Goal: Task Accomplishment & Management: Use online tool/utility

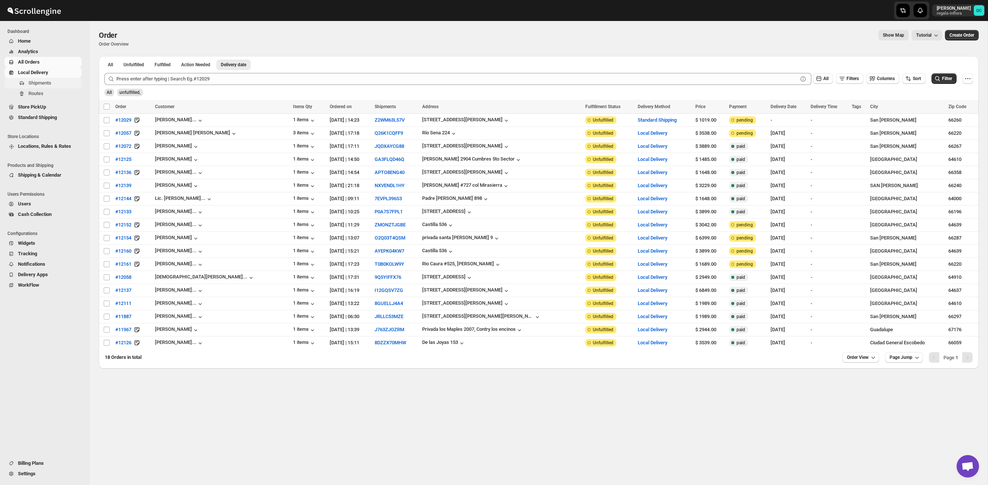
click at [62, 82] on span "Shipments" at bounding box center [54, 82] width 52 height 7
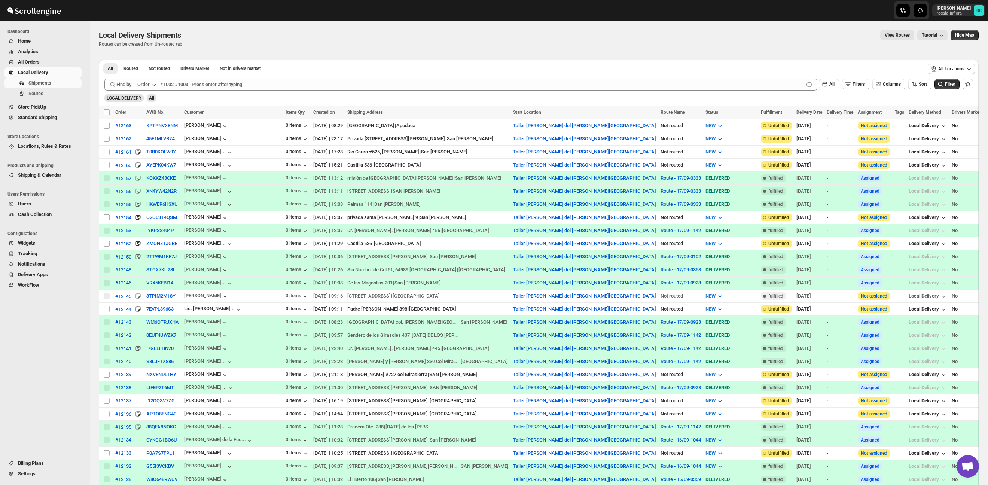
click at [48, 59] on span "All Orders" at bounding box center [49, 61] width 62 height 7
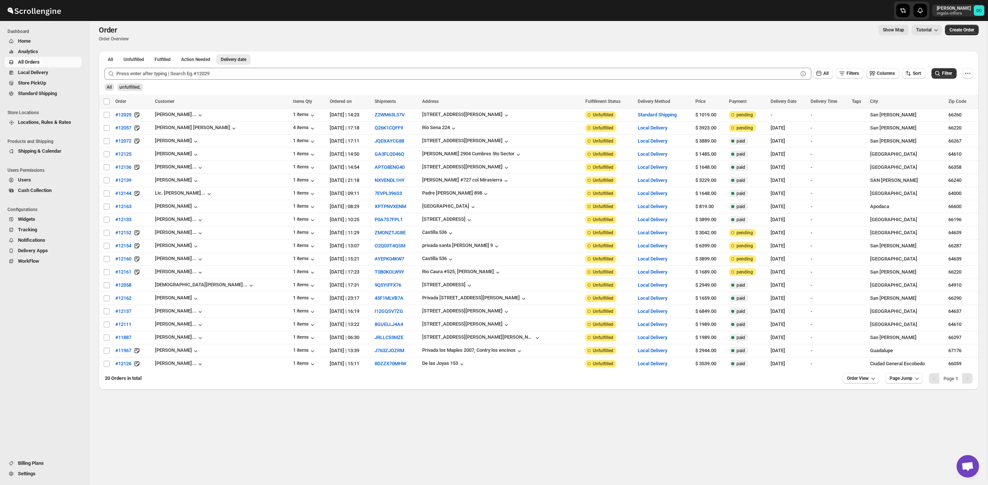
scroll to position [5, 0]
click at [56, 92] on span "Routes" at bounding box center [54, 93] width 52 height 7
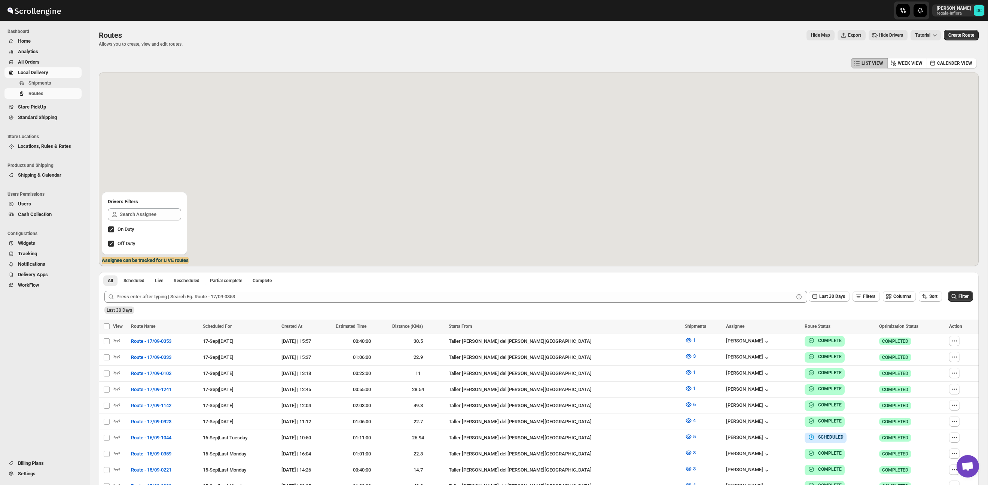
click at [48, 58] on span "All Orders" at bounding box center [49, 61] width 62 height 7
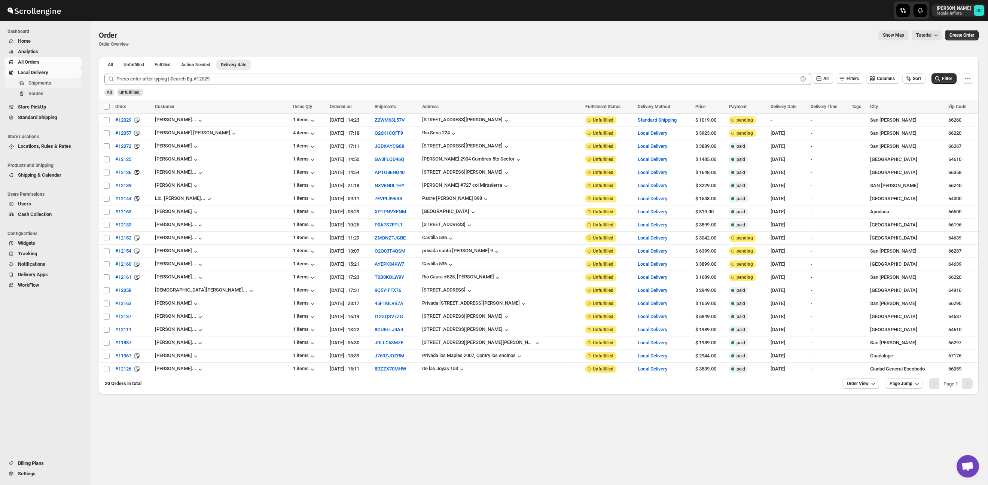
click at [53, 80] on span "Shipments" at bounding box center [54, 82] width 52 height 7
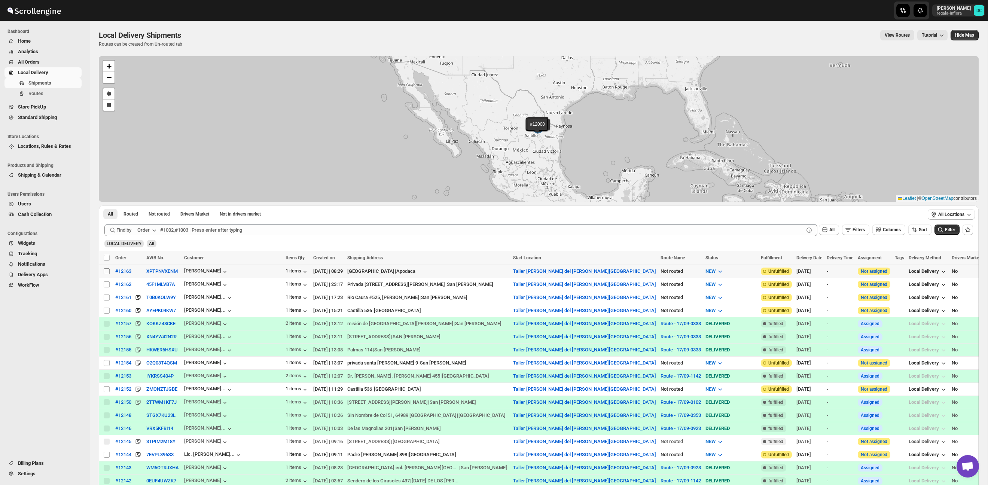
click at [106, 271] on input "Select shipment" at bounding box center [107, 271] width 6 height 6
checkbox input "true"
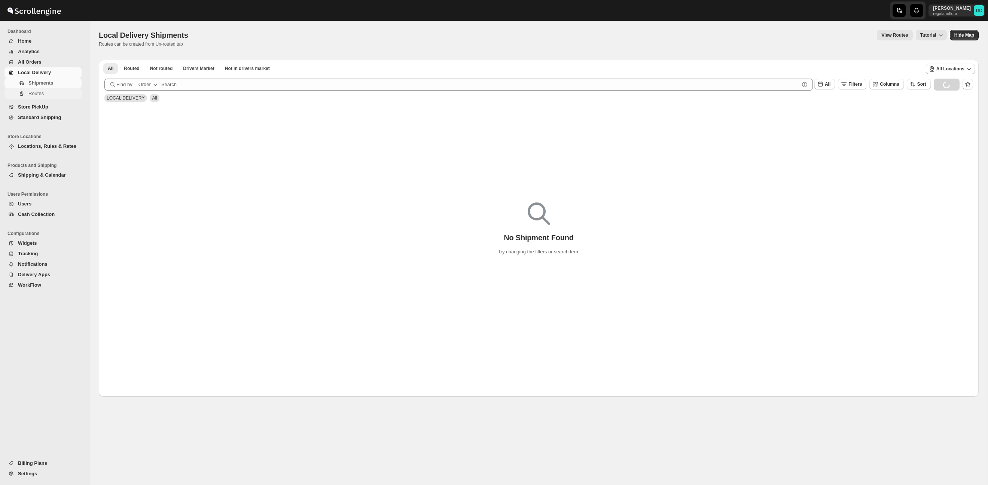
click at [45, 92] on span "Routes" at bounding box center [54, 93] width 52 height 7
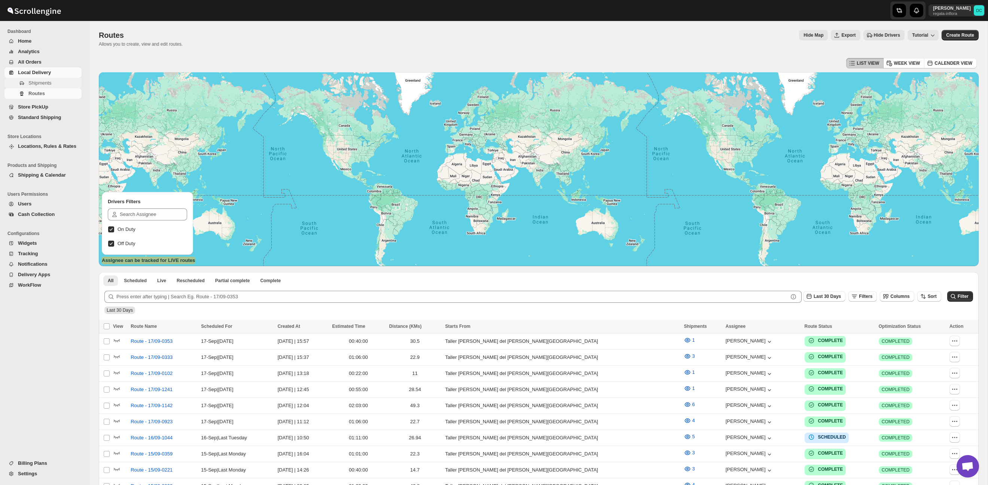
click at [43, 85] on span "Shipments" at bounding box center [39, 83] width 23 height 6
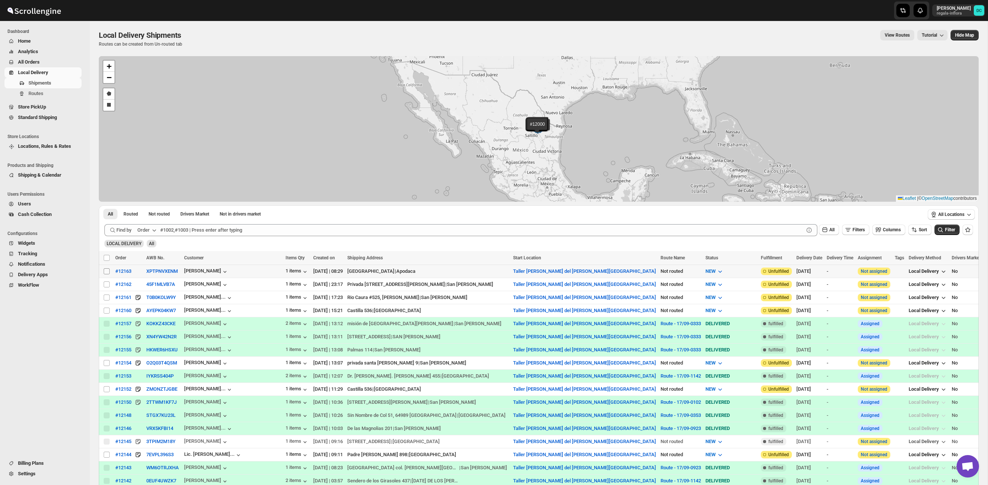
click at [106, 272] on input "Select shipment" at bounding box center [107, 271] width 6 height 6
checkbox input "true"
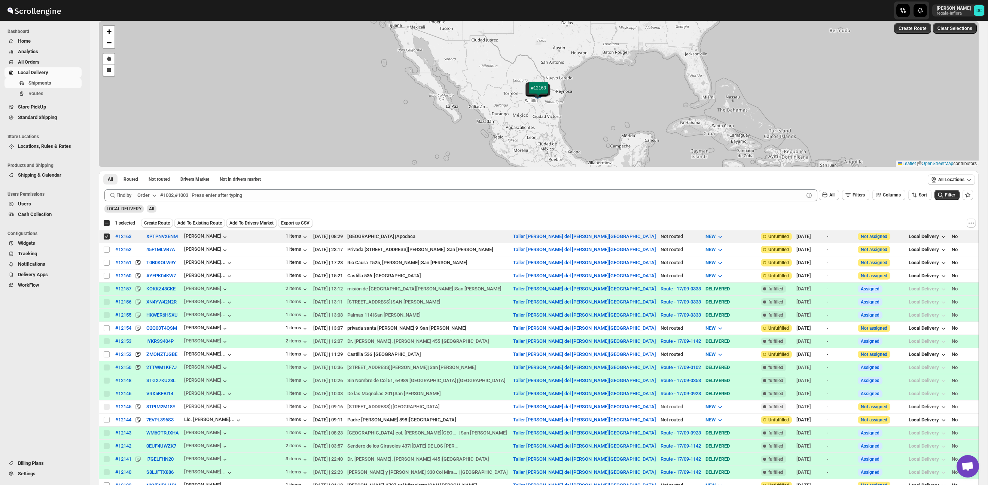
scroll to position [37, 0]
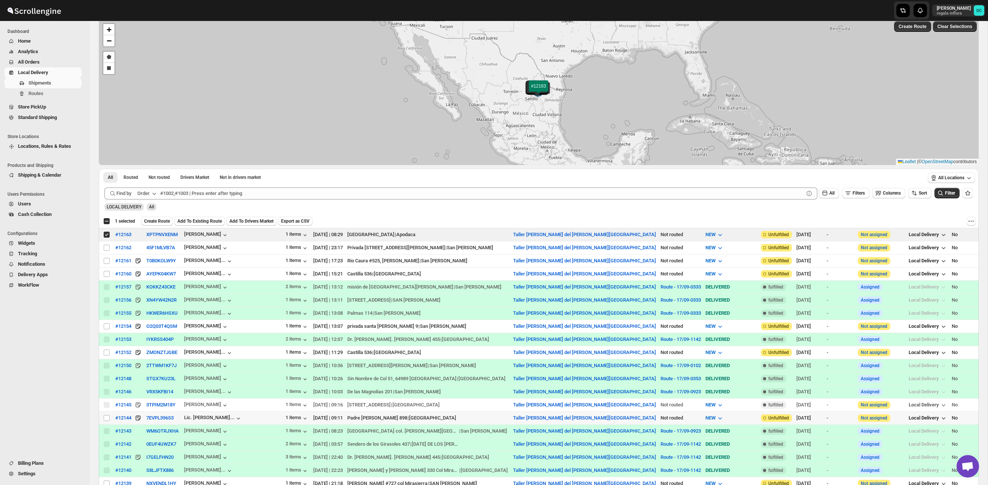
drag, startPoint x: 107, startPoint y: 419, endPoint x: 196, endPoint y: 387, distance: 94.9
click at [107, 419] on input "Select shipment" at bounding box center [107, 418] width 6 height 6
checkbox input "true"
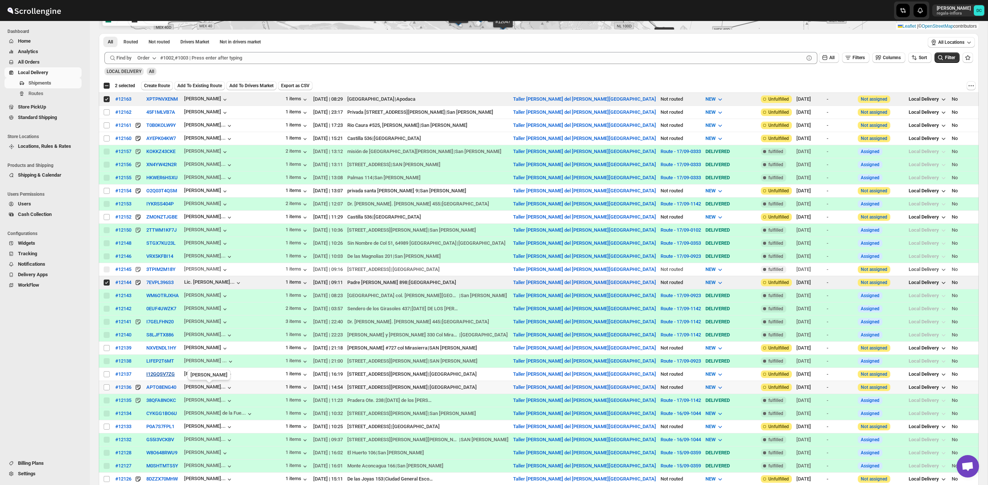
scroll to position [174, 0]
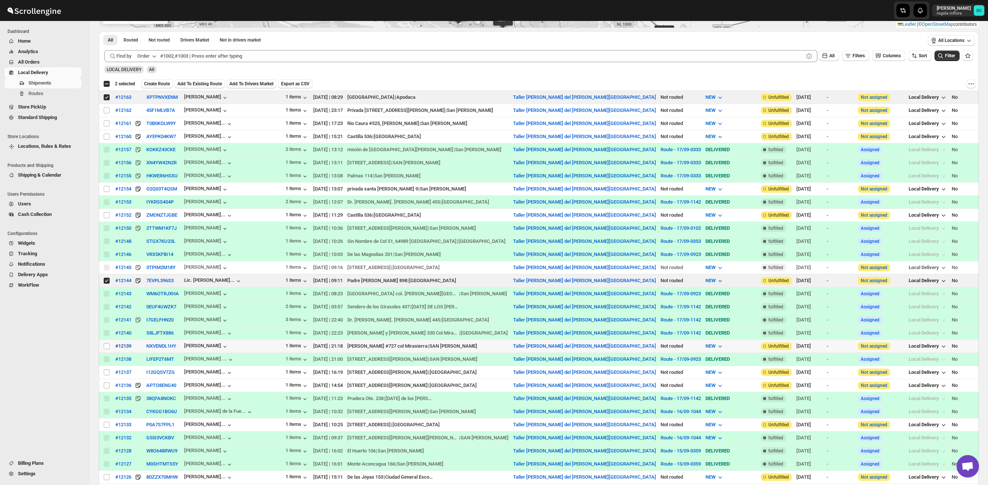
drag, startPoint x: 106, startPoint y: 346, endPoint x: 129, endPoint y: 349, distance: 23.3
click at [106, 346] on input "Select shipment" at bounding box center [107, 346] width 6 height 6
checkbox input "true"
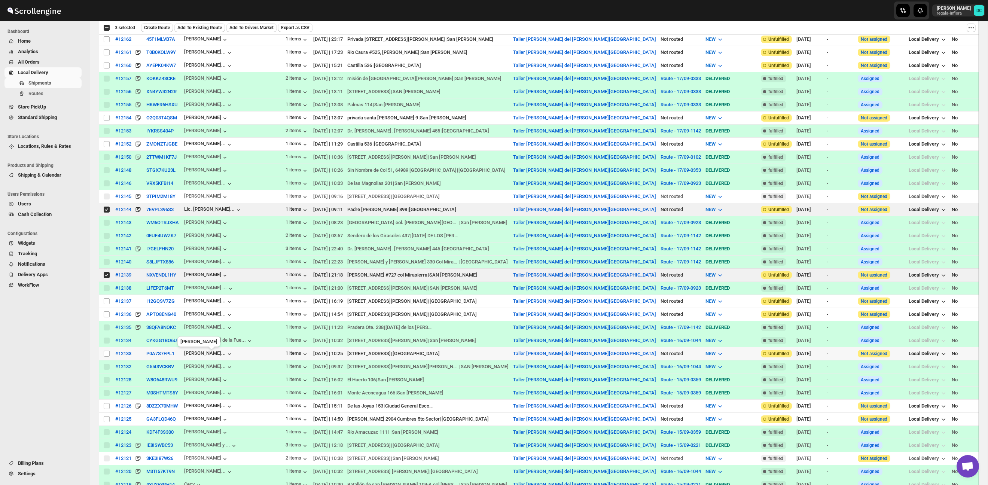
scroll to position [245, 0]
drag, startPoint x: 106, startPoint y: 314, endPoint x: 133, endPoint y: 315, distance: 27.3
click at [106, 314] on input "Select shipment" at bounding box center [107, 314] width 6 height 6
checkbox input "true"
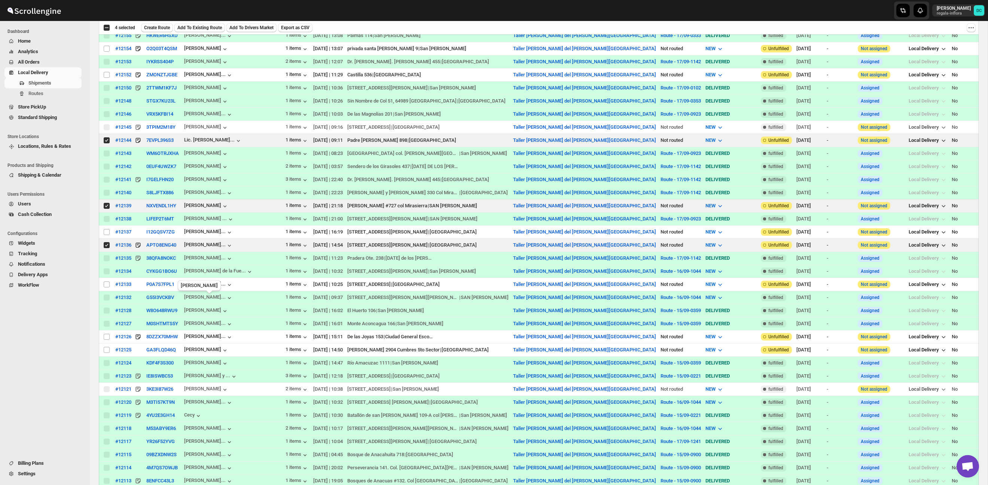
scroll to position [317, 0]
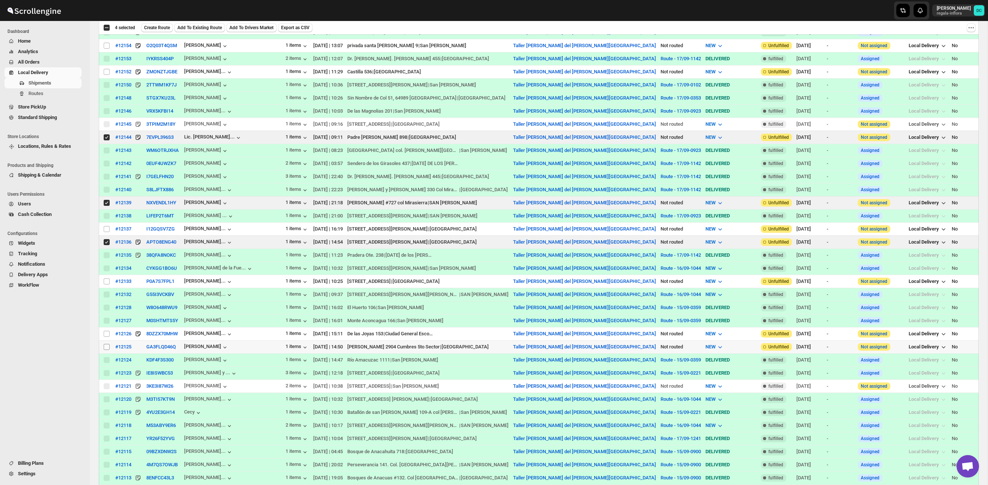
click at [106, 348] on input "Select shipment" at bounding box center [107, 347] width 6 height 6
checkbox input "true"
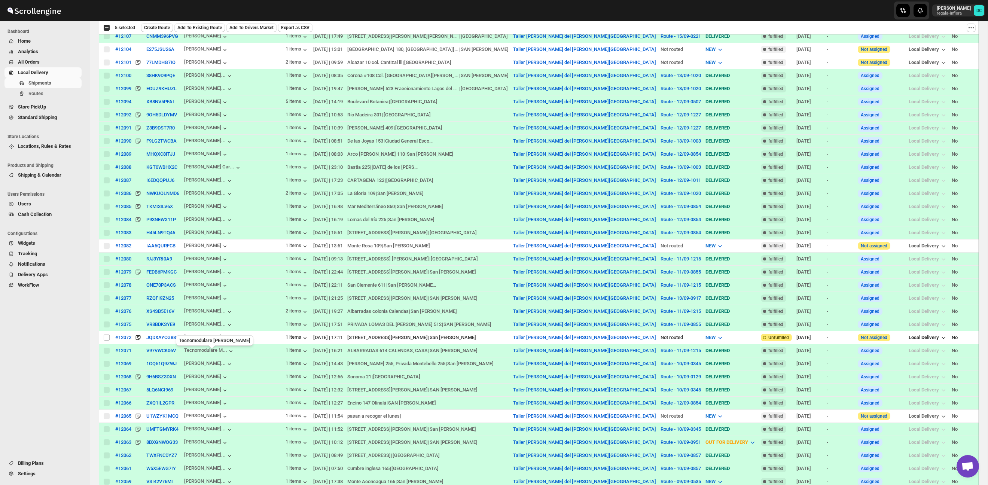
scroll to position [825, 0]
click at [107, 340] on input "Select shipment" at bounding box center [107, 337] width 6 height 6
checkbox input "true"
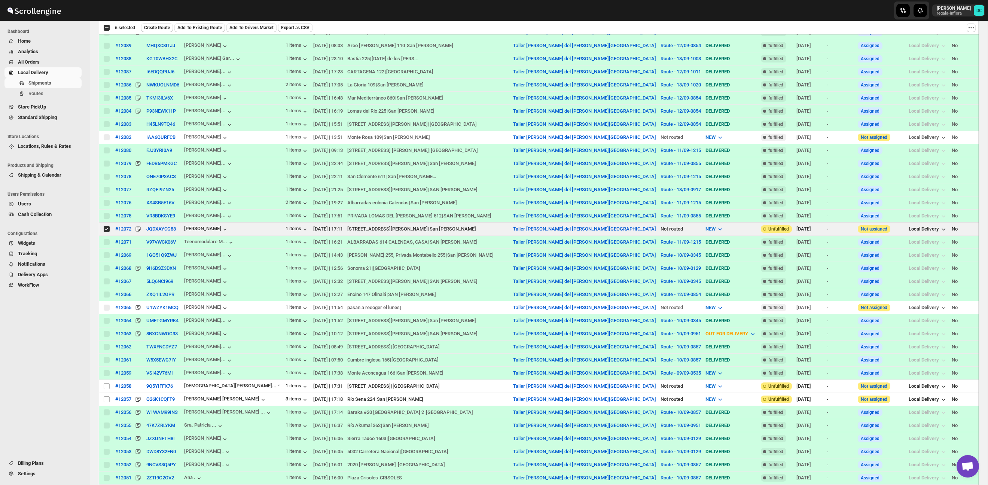
scroll to position [938, 0]
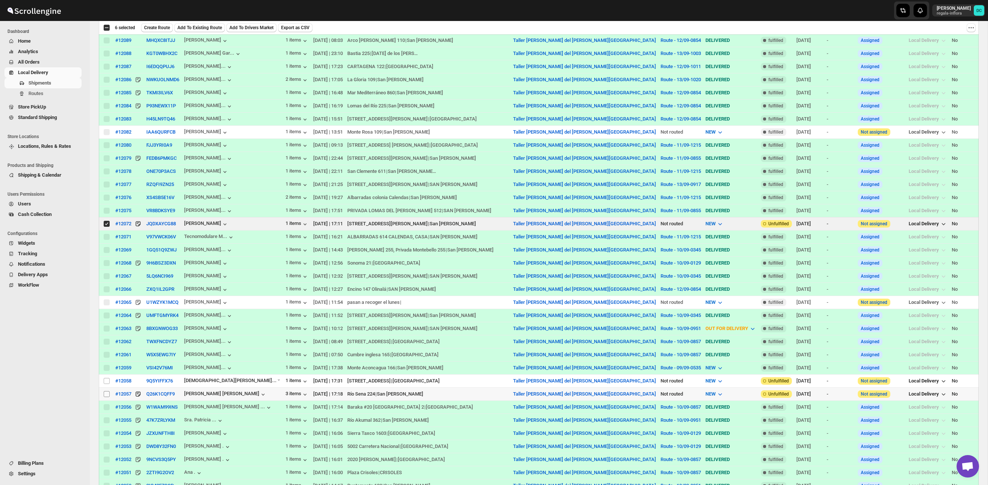
click at [107, 397] on input "Select shipment" at bounding box center [107, 394] width 6 height 6
checkbox input "true"
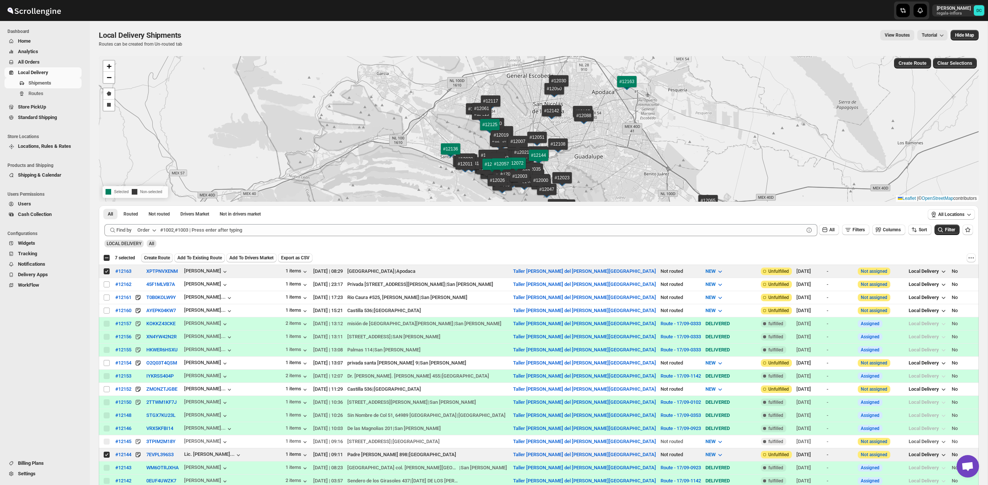
click at [170, 257] on span "Create Route" at bounding box center [157, 258] width 26 height 6
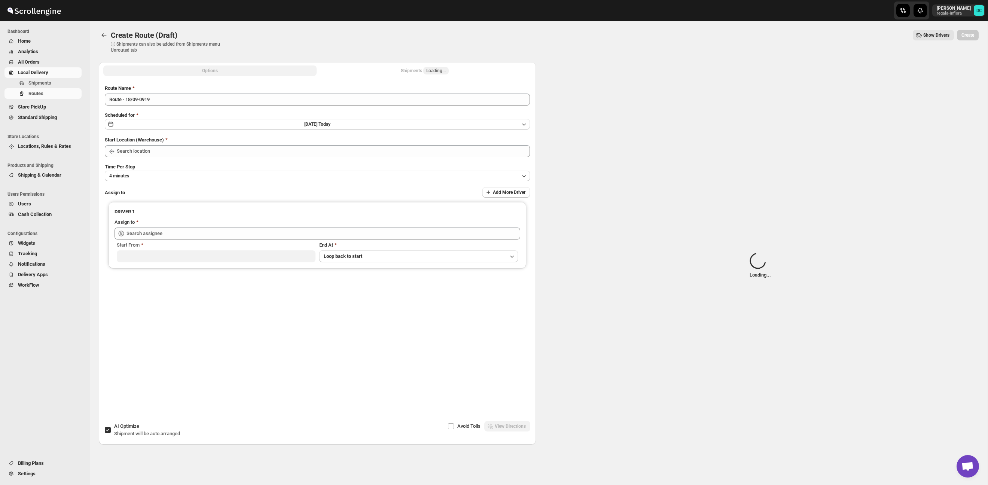
type input "Taller [PERSON_NAME] del [PERSON_NAME][GEOGRAPHIC_DATA]"
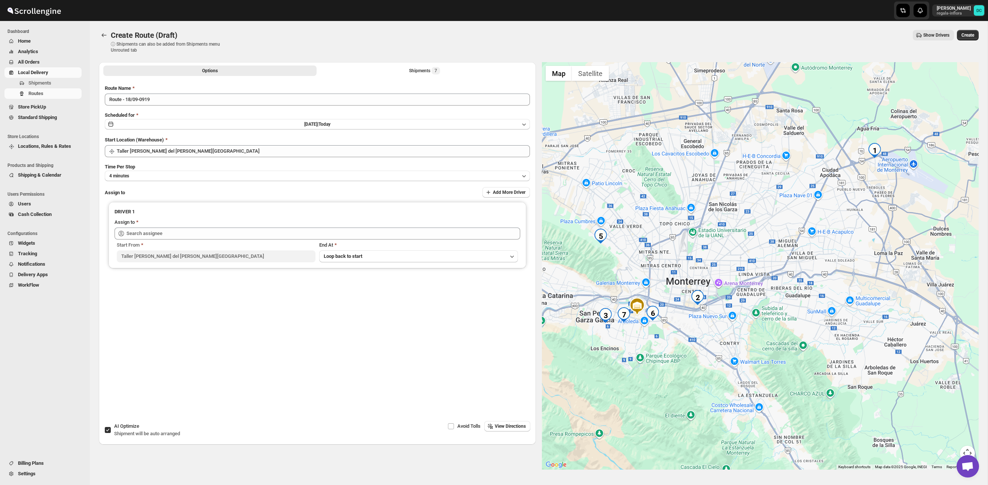
drag, startPoint x: 831, startPoint y: 175, endPoint x: 754, endPoint y: 224, distance: 91.3
click at [708, 225] on div at bounding box center [760, 265] width 437 height 407
click at [400, 68] on button "Shipments 7" at bounding box center [424, 70] width 213 height 10
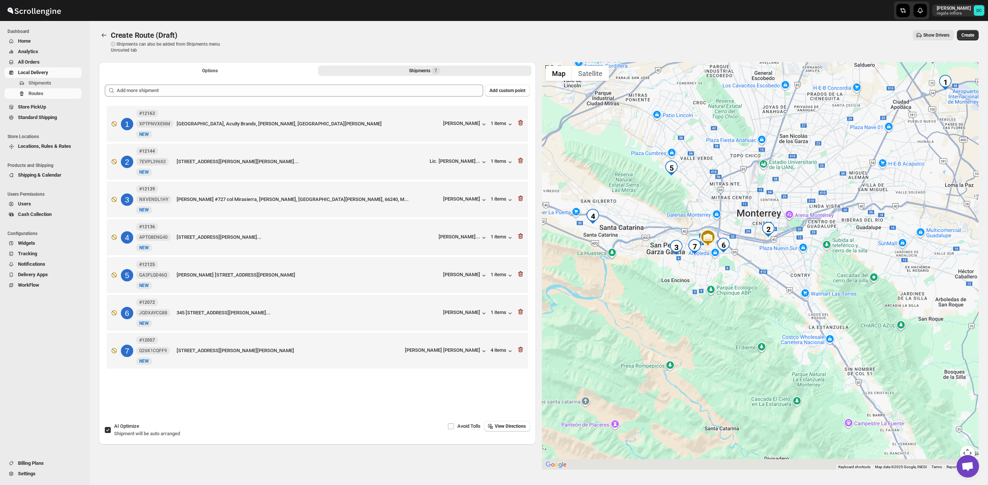
drag, startPoint x: 831, startPoint y: 340, endPoint x: 782, endPoint y: 343, distance: 49.4
click at [782, 343] on div at bounding box center [760, 265] width 437 height 407
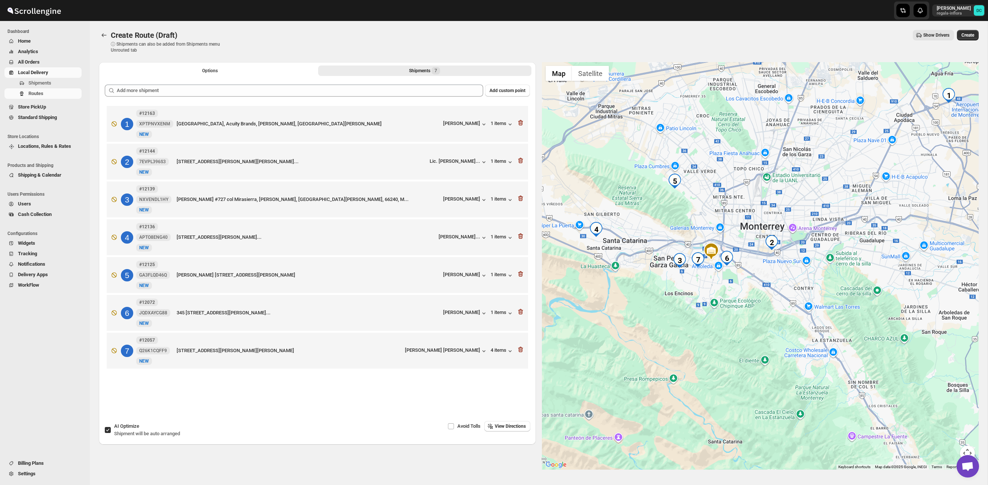
drag, startPoint x: 759, startPoint y: 309, endPoint x: 778, endPoint y: 315, distance: 20.0
click at [778, 315] on div at bounding box center [760, 265] width 437 height 407
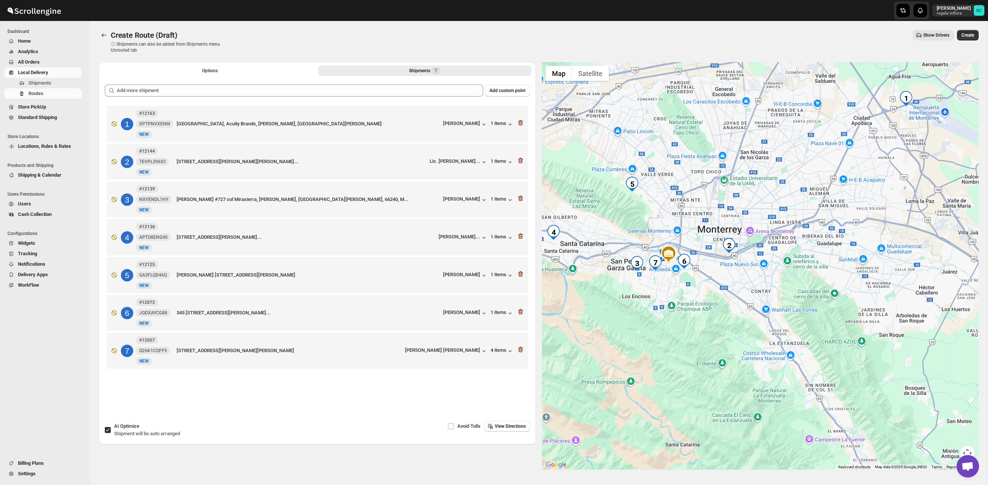
drag, startPoint x: 788, startPoint y: 273, endPoint x: 743, endPoint y: 276, distance: 44.6
click at [742, 276] on div at bounding box center [760, 265] width 437 height 407
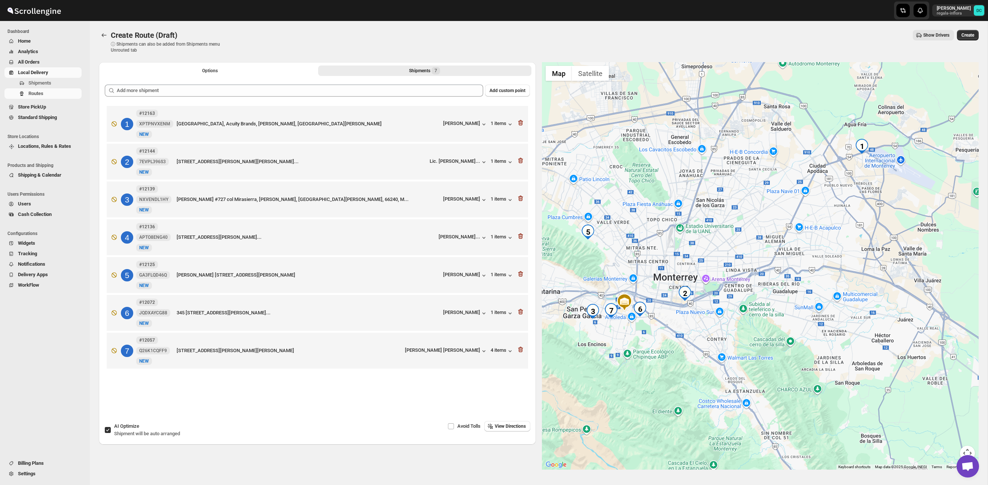
drag, startPoint x: 846, startPoint y: 233, endPoint x: 802, endPoint y: 282, distance: 66.0
click at [801, 282] on div at bounding box center [760, 265] width 437 height 407
click at [519, 278] on icon "button" at bounding box center [520, 273] width 7 height 7
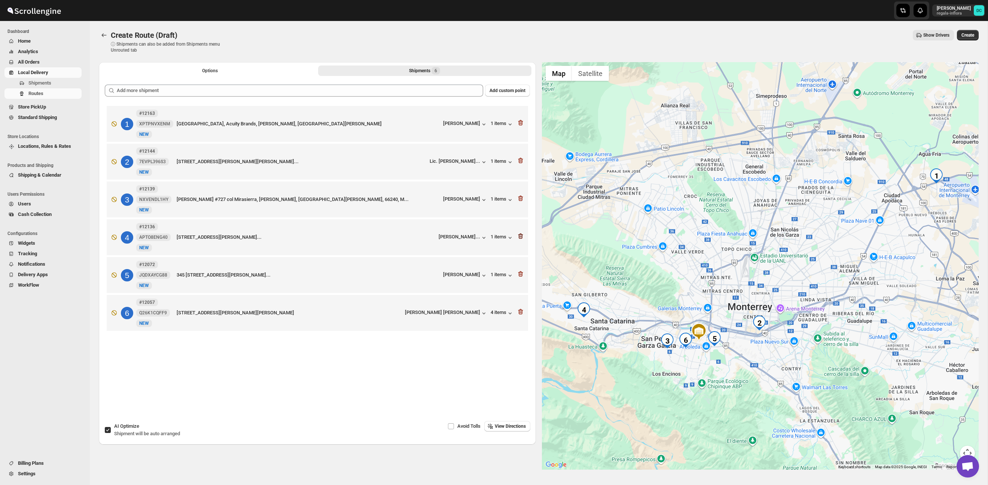
click at [520, 237] on icon "button" at bounding box center [520, 236] width 5 height 6
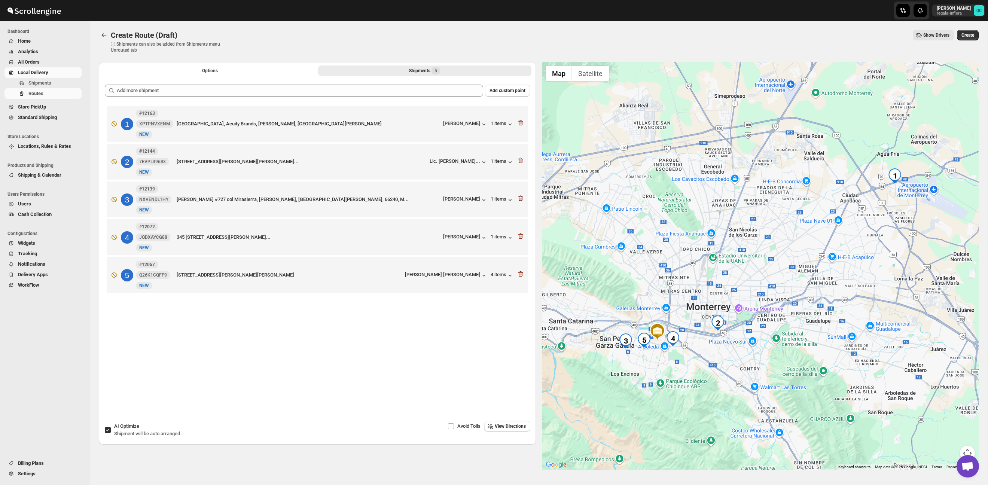
click at [521, 199] on icon "button" at bounding box center [520, 198] width 7 height 7
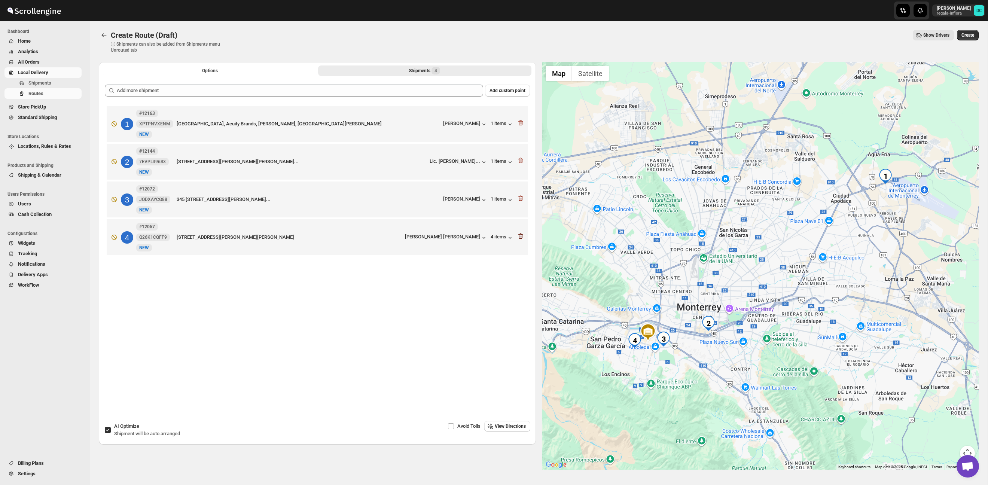
click at [520, 238] on icon "button" at bounding box center [519, 236] width 1 height 2
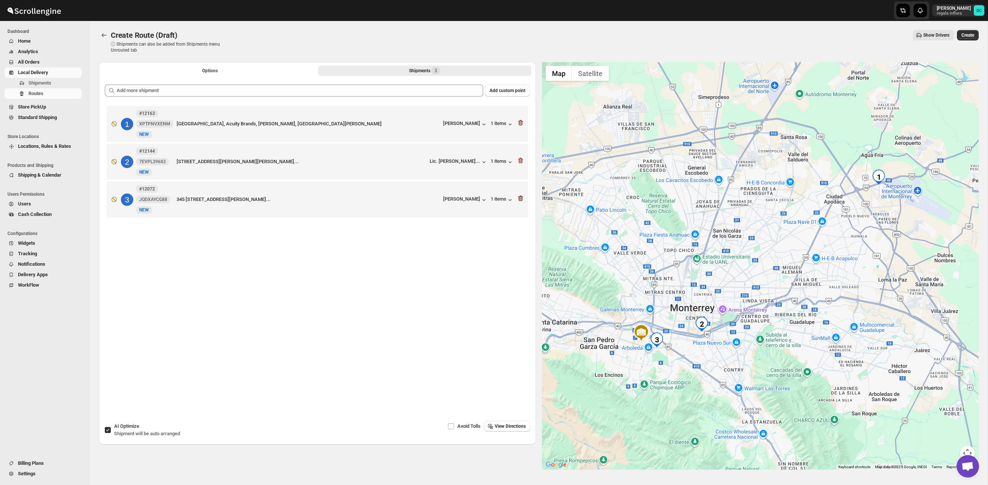
click at [520, 199] on icon "button" at bounding box center [520, 198] width 7 height 7
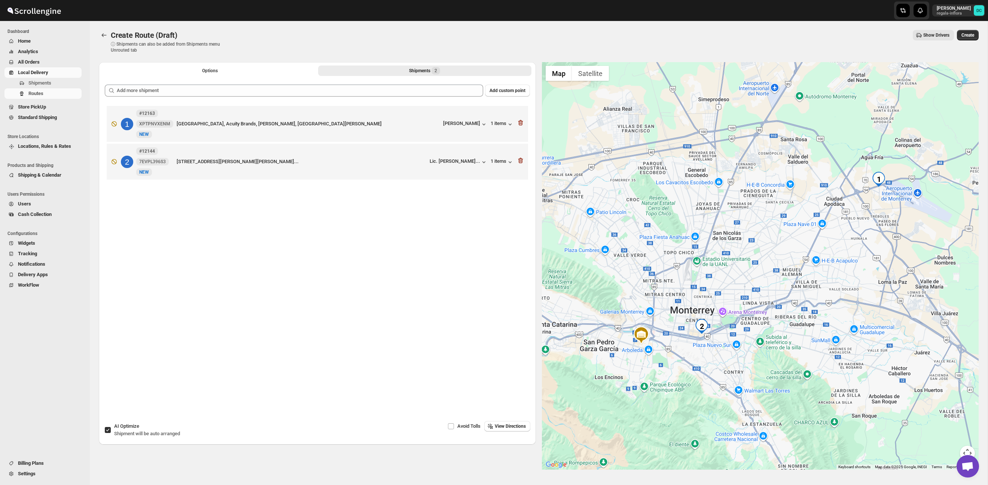
click at [109, 431] on input "AI Optimize Shipment will be auto arranged" at bounding box center [108, 430] width 6 height 6
checkbox input "false"
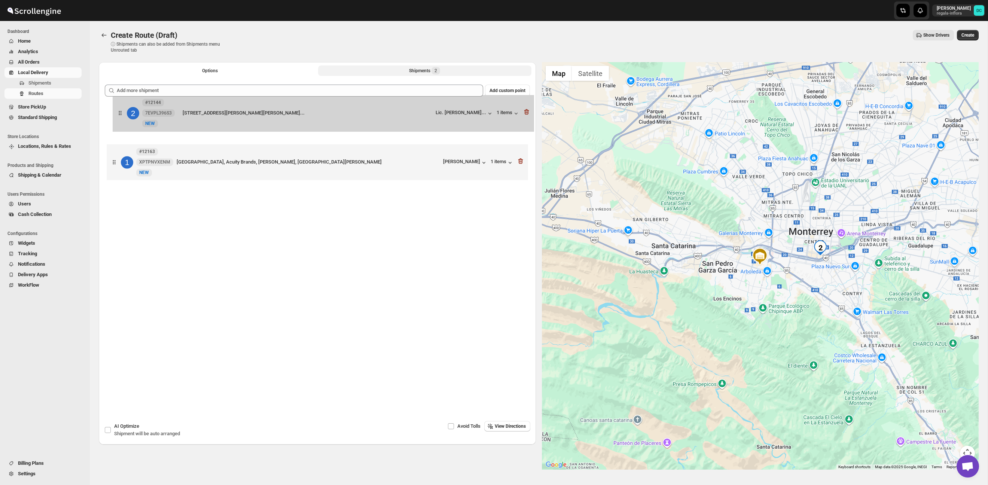
drag, startPoint x: 113, startPoint y: 162, endPoint x: 119, endPoint y: 107, distance: 55.2
click at [119, 108] on div "1 #12163 XPTPNVXENM New NEW Boulevard TLC Parque Stiva, Acuity Brands, Apodaca,…" at bounding box center [317, 144] width 425 height 80
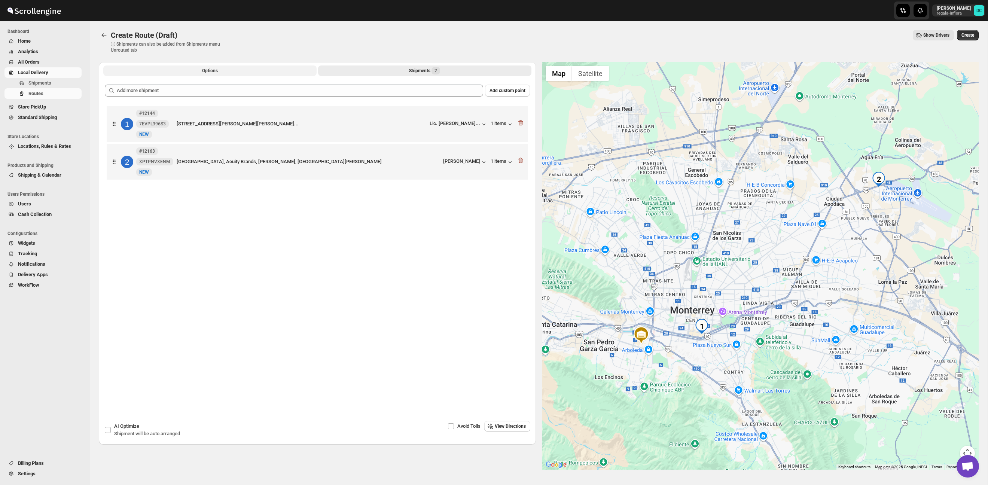
click at [218, 68] on button "Options" at bounding box center [209, 70] width 213 height 10
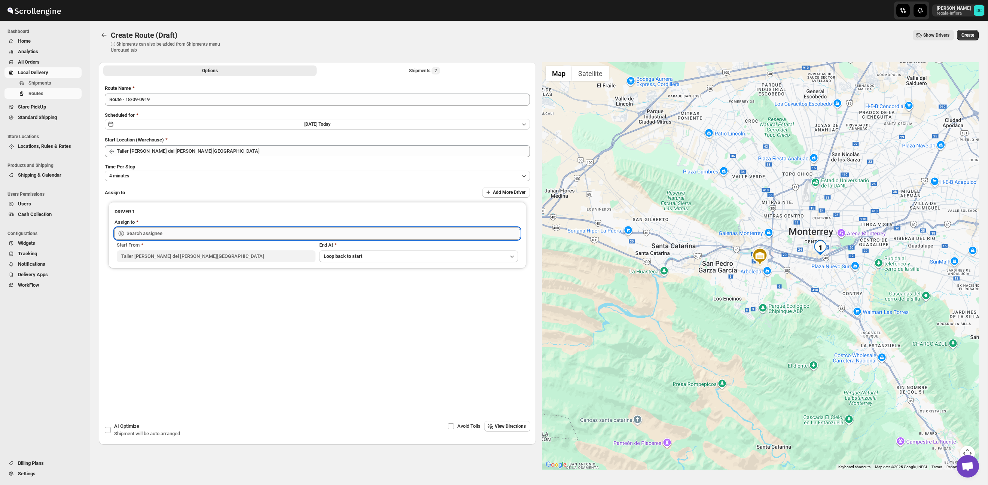
click at [194, 229] on input "text" at bounding box center [323, 233] width 394 height 12
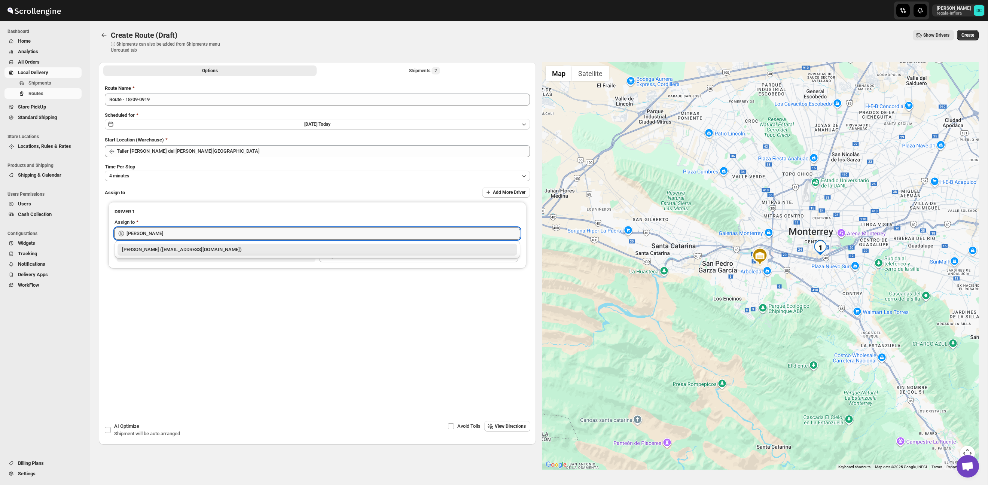
click at [206, 250] on div "Santos Hernandez (santos070707@gmail.com)" at bounding box center [317, 249] width 391 height 7
type input "Santos Hernandez (santos070707@gmail.com)"
click at [962, 34] on span "Create" at bounding box center [967, 35] width 13 height 6
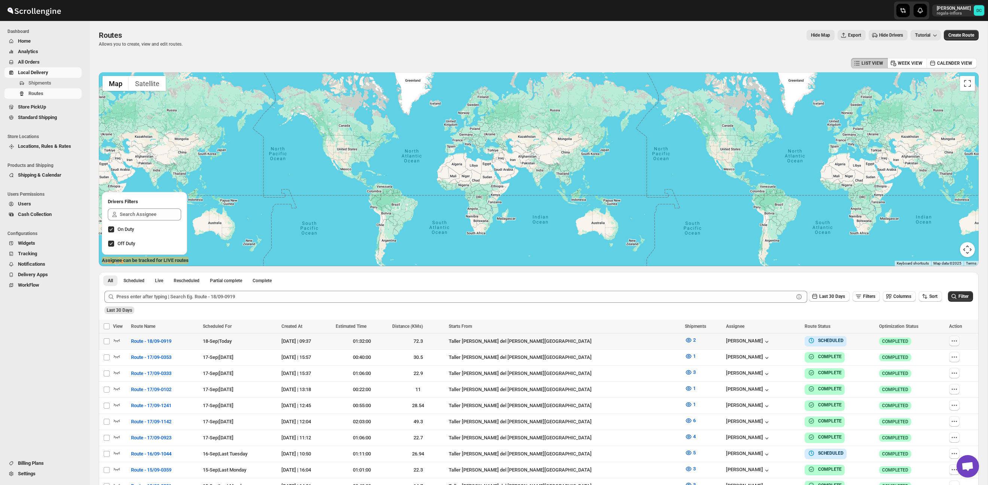
click at [954, 343] on icon "button" at bounding box center [953, 340] width 7 height 7
checkbox input "true"
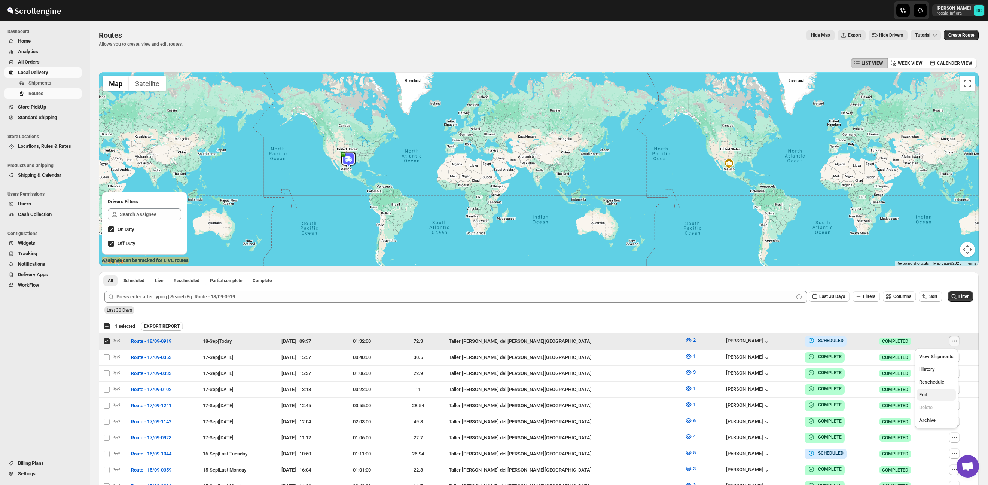
click at [936, 392] on span "Edit" at bounding box center [936, 394] width 34 height 7
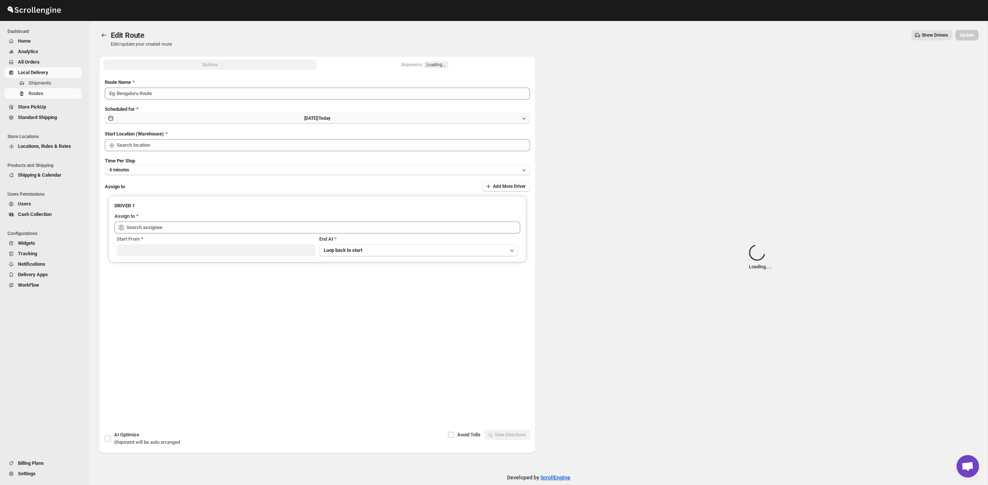
type input "Route - 18/09-0919"
type input "Taller [PERSON_NAME] del [PERSON_NAME][GEOGRAPHIC_DATA]"
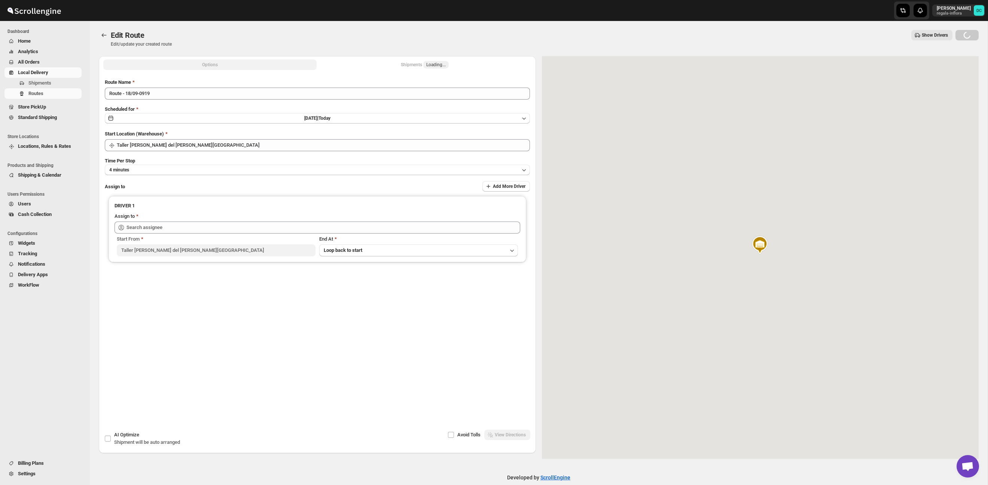
type input "Santos Hernandez (santos070707@gmail.com)"
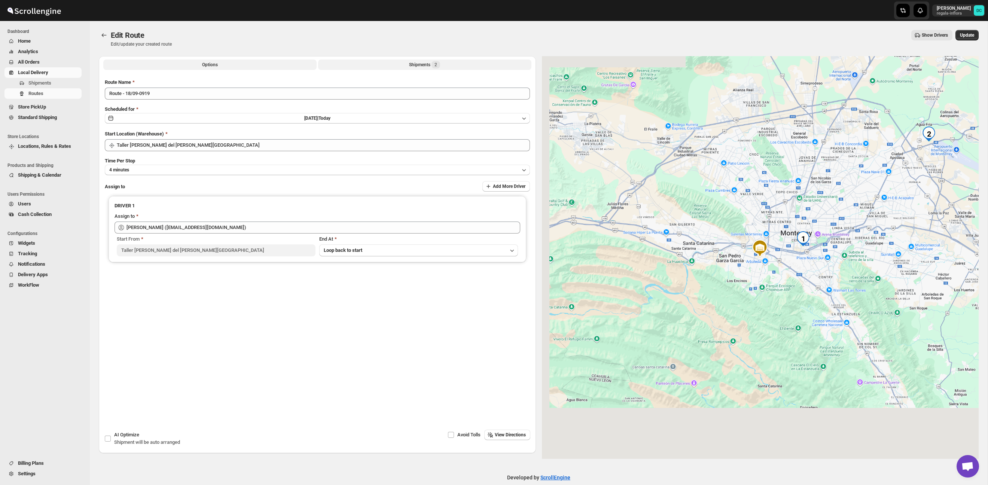
click at [461, 63] on button "Shipments 2" at bounding box center [424, 64] width 213 height 10
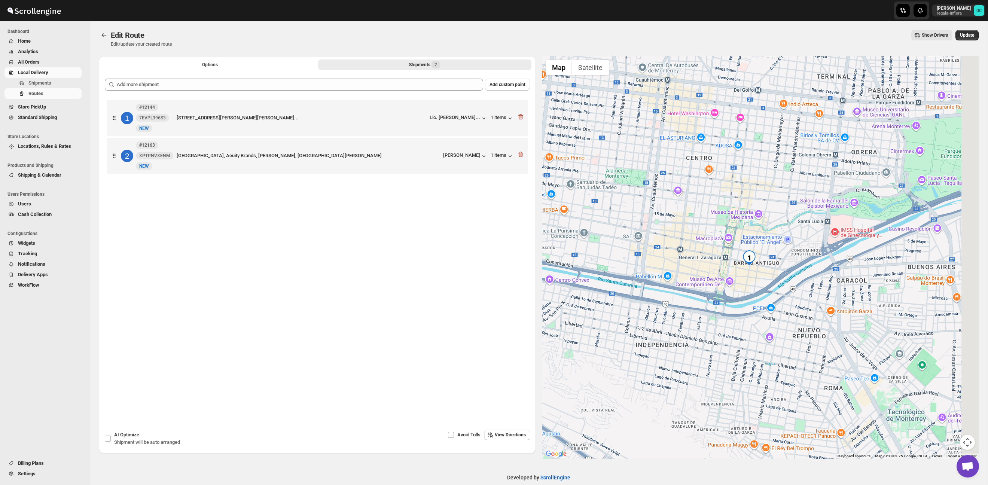
drag, startPoint x: 791, startPoint y: 273, endPoint x: 755, endPoint y: 272, distance: 35.9
click at [755, 272] on div at bounding box center [760, 257] width 437 height 403
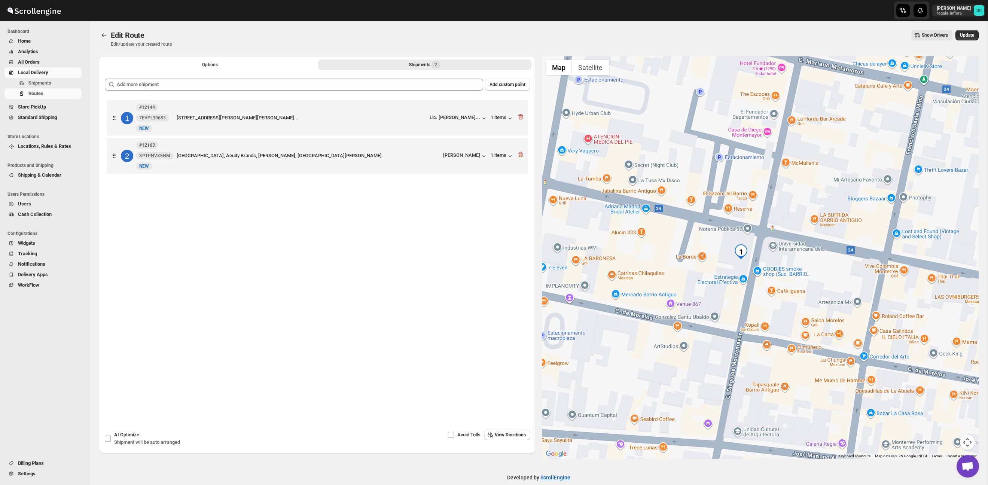
drag, startPoint x: 626, startPoint y: 245, endPoint x: 690, endPoint y: 250, distance: 64.6
click at [661, 250] on div at bounding box center [760, 257] width 437 height 403
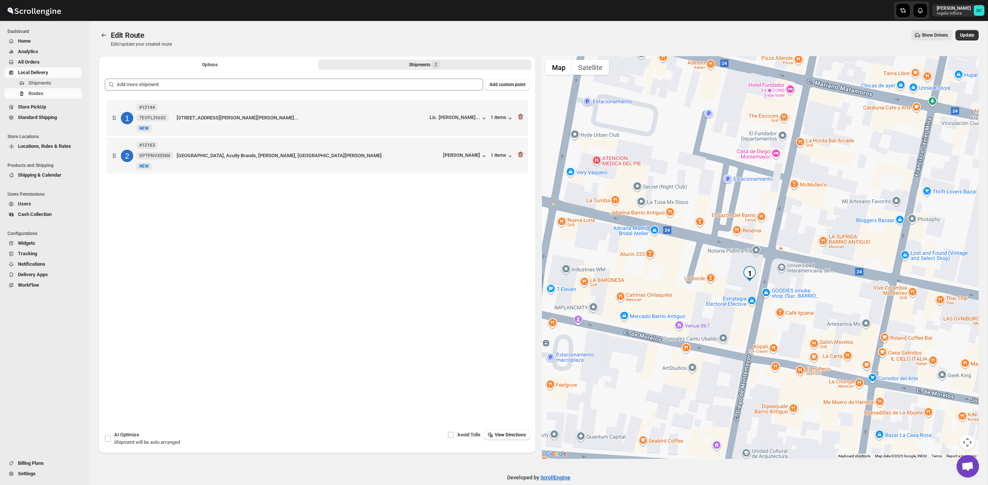
drag, startPoint x: 710, startPoint y: 242, endPoint x: 718, endPoint y: 265, distance: 24.6
click at [718, 265] on div at bounding box center [760, 257] width 437 height 403
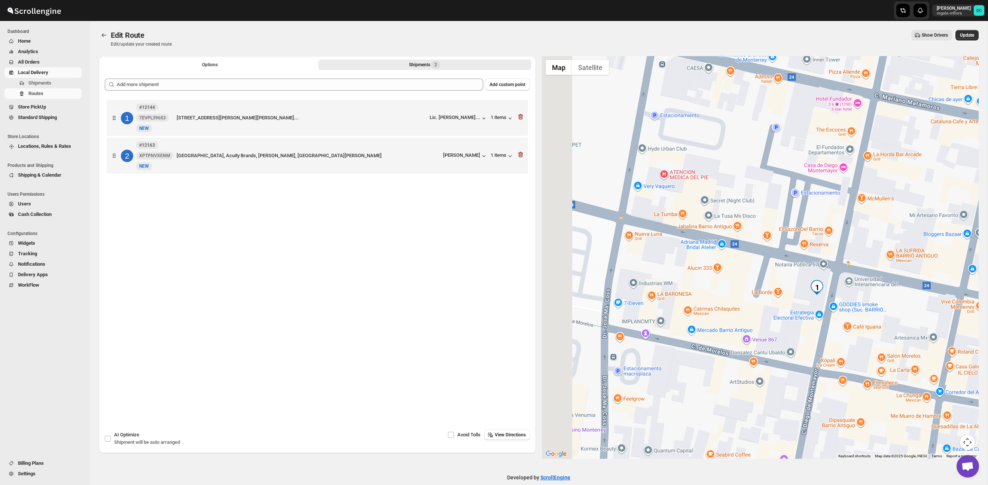
drag, startPoint x: 726, startPoint y: 266, endPoint x: 783, endPoint y: 276, distance: 58.1
click at [797, 281] on div at bounding box center [760, 257] width 437 height 403
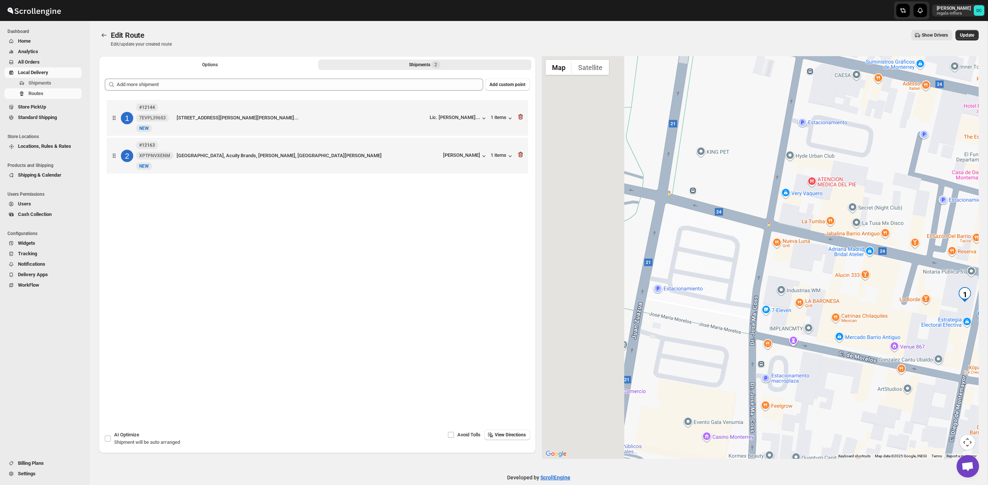
drag, startPoint x: 623, startPoint y: 253, endPoint x: 826, endPoint y: 266, distance: 203.2
click at [826, 266] on div at bounding box center [760, 257] width 437 height 403
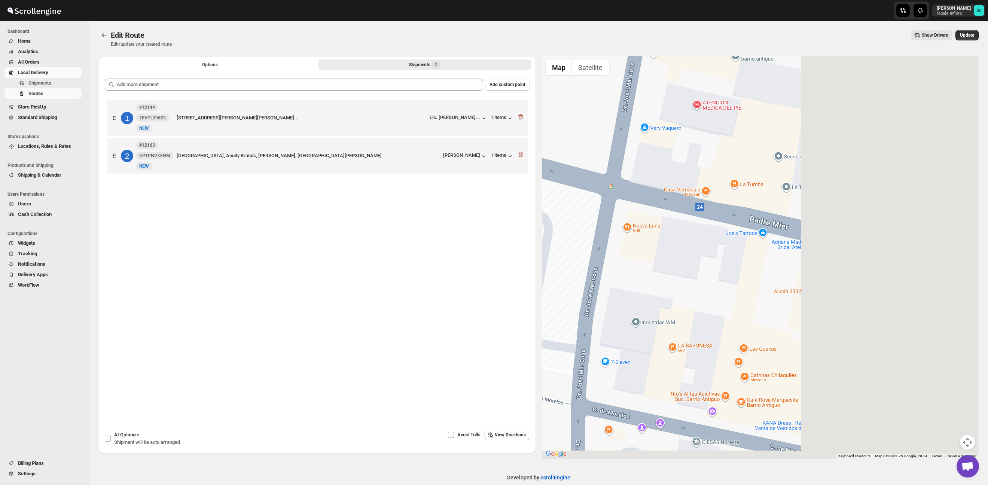
drag, startPoint x: 812, startPoint y: 255, endPoint x: 640, endPoint y: 241, distance: 173.1
click at [566, 238] on div at bounding box center [760, 257] width 437 height 403
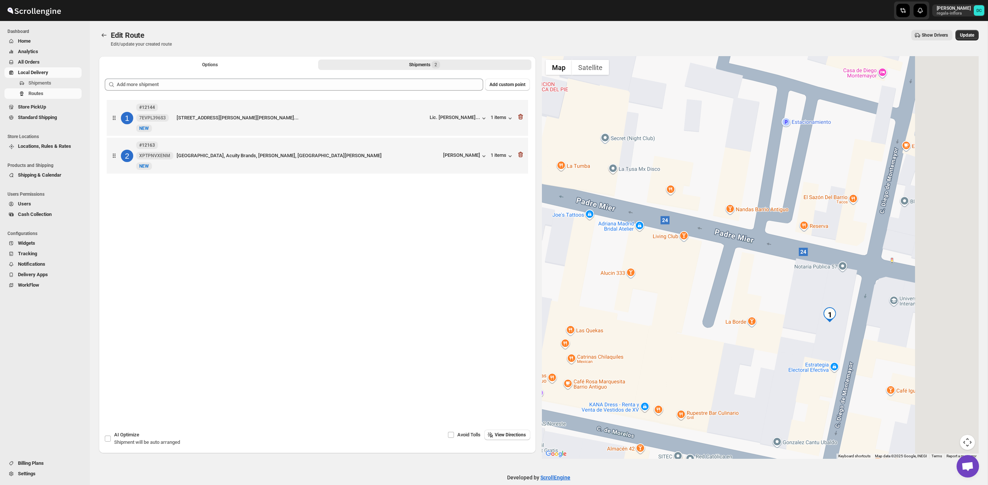
drag, startPoint x: 656, startPoint y: 271, endPoint x: 589, endPoint y: 262, distance: 67.6
click at [583, 262] on div at bounding box center [760, 257] width 437 height 403
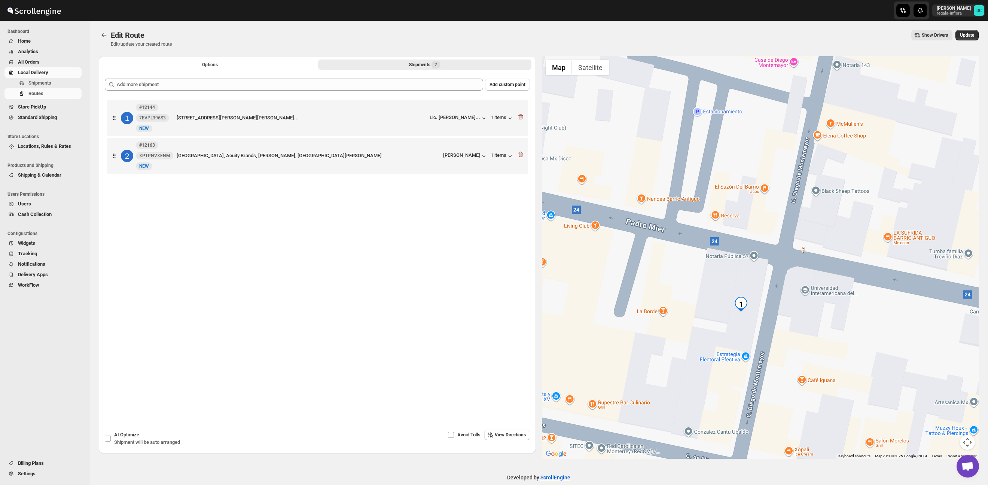
drag, startPoint x: 783, startPoint y: 287, endPoint x: 739, endPoint y: 283, distance: 44.3
click at [739, 284] on div at bounding box center [760, 257] width 437 height 403
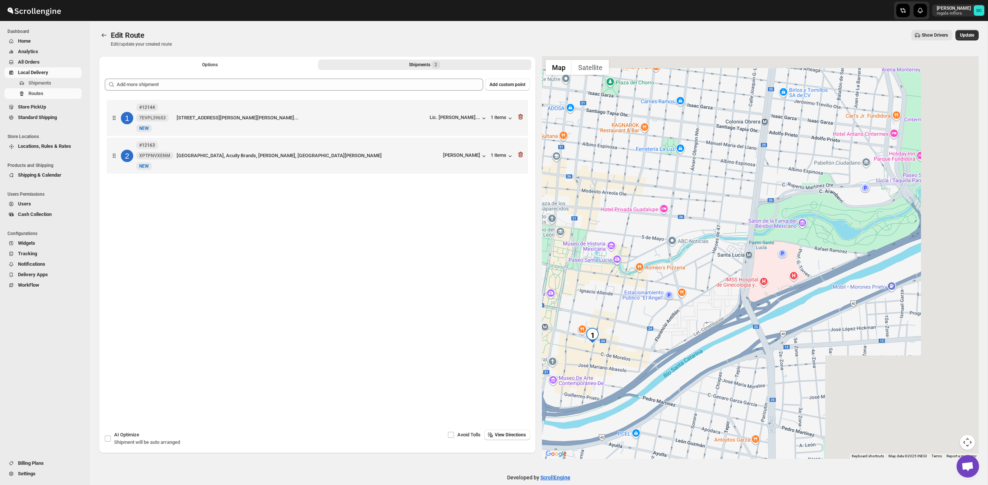
drag, startPoint x: 899, startPoint y: 261, endPoint x: 694, endPoint y: 304, distance: 209.9
click at [672, 314] on div at bounding box center [760, 257] width 437 height 403
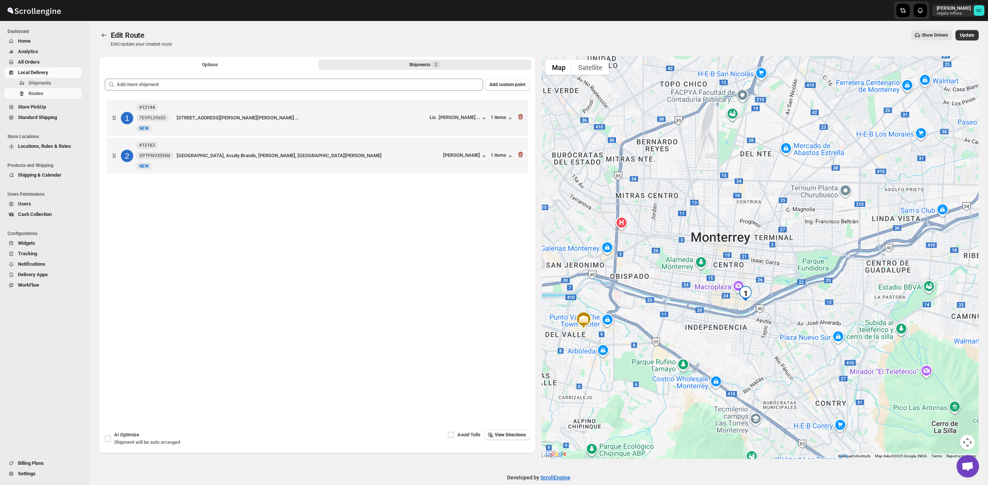
drag, startPoint x: 861, startPoint y: 245, endPoint x: 726, endPoint y: 326, distance: 158.1
click at [721, 334] on div at bounding box center [760, 257] width 437 height 403
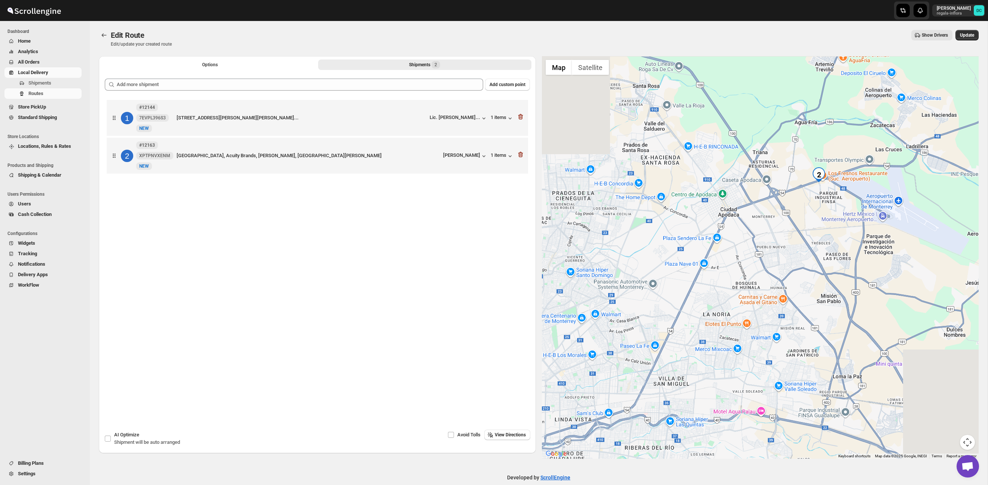
drag, startPoint x: 844, startPoint y: 199, endPoint x: 736, endPoint y: 253, distance: 120.8
click at [685, 307] on div at bounding box center [760, 257] width 437 height 403
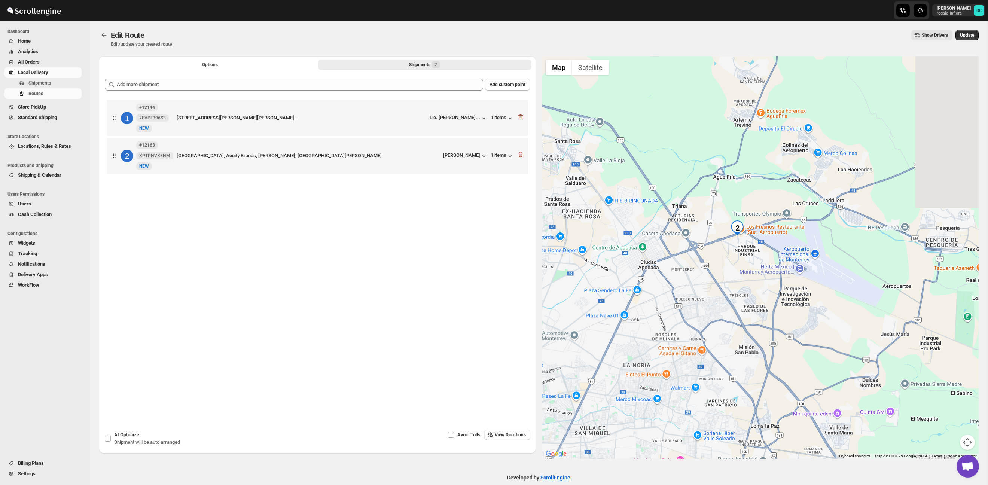
drag, startPoint x: 765, startPoint y: 250, endPoint x: 741, endPoint y: 255, distance: 25.0
click at [745, 259] on div at bounding box center [760, 257] width 437 height 403
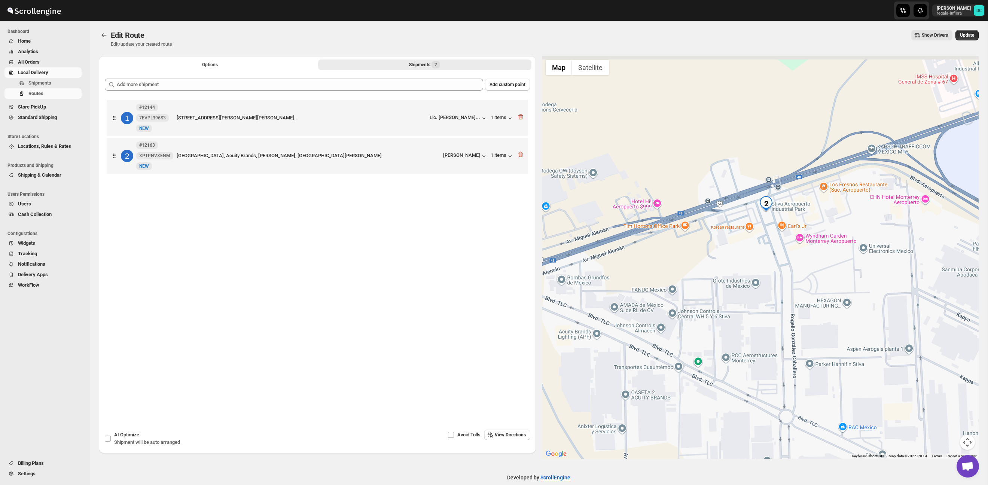
drag, startPoint x: 826, startPoint y: 203, endPoint x: 786, endPoint y: 230, distance: 48.5
click at [791, 232] on div at bounding box center [760, 257] width 437 height 403
